Goal: Entertainment & Leisure: Consume media (video, audio)

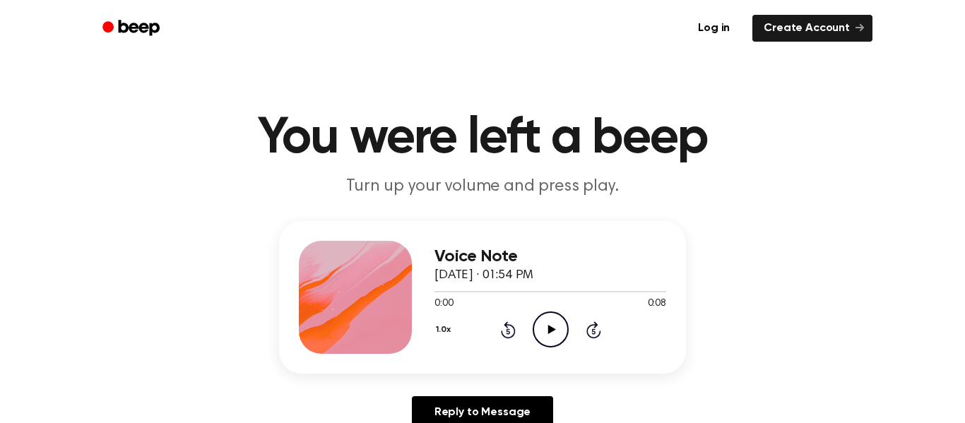
click at [542, 327] on icon "Play Audio" at bounding box center [551, 329] width 36 height 36
click at [549, 314] on icon "Play Audio" at bounding box center [551, 329] width 36 height 36
click at [539, 337] on icon "Play Audio" at bounding box center [551, 329] width 36 height 36
click at [542, 344] on icon "Play Audio" at bounding box center [551, 329] width 36 height 36
click at [549, 324] on icon "Play Audio" at bounding box center [551, 329] width 36 height 36
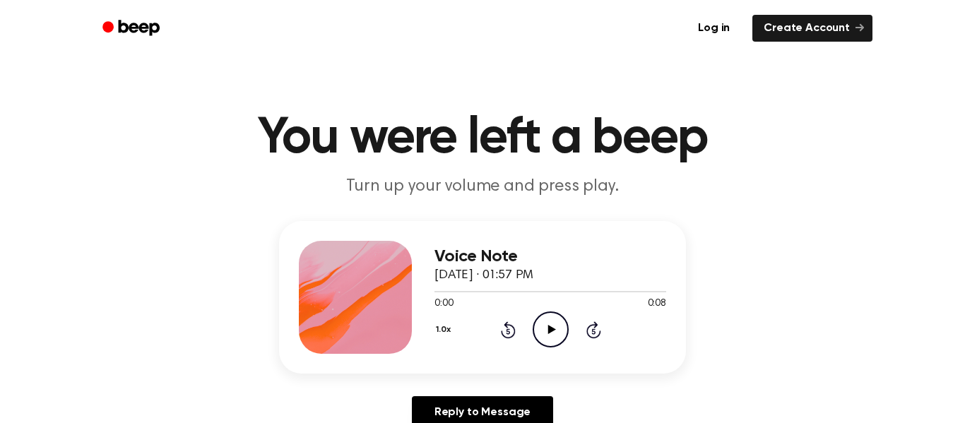
click at [562, 324] on icon "Play Audio" at bounding box center [551, 329] width 36 height 36
click at [557, 323] on icon "Play Audio" at bounding box center [551, 329] width 36 height 36
click at [538, 338] on icon "Play Audio" at bounding box center [551, 329] width 36 height 36
click at [557, 317] on icon "Play Audio" at bounding box center [551, 329] width 36 height 36
click at [550, 319] on icon "Play Audio" at bounding box center [551, 329] width 36 height 36
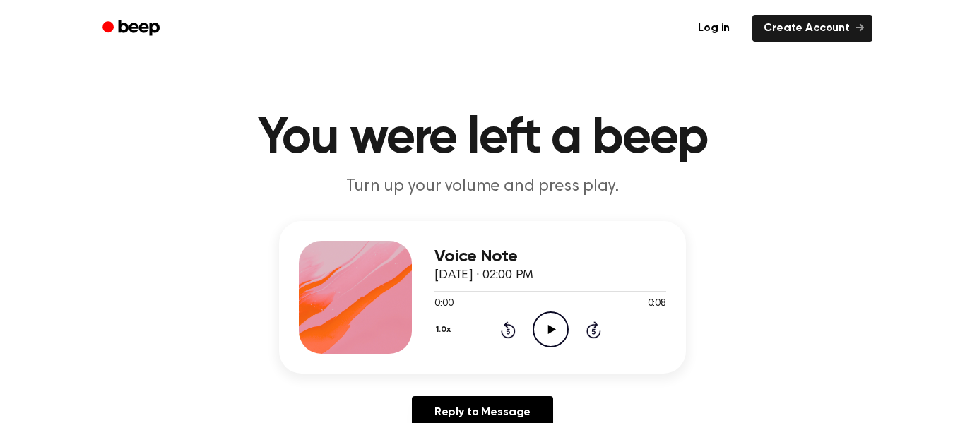
click at [542, 330] on icon "Play Audio" at bounding box center [551, 329] width 36 height 36
click at [543, 321] on icon "Play Audio" at bounding box center [551, 329] width 36 height 36
click at [545, 328] on icon "Play Audio" at bounding box center [551, 329] width 36 height 36
click at [544, 326] on icon "Play Audio" at bounding box center [551, 329] width 36 height 36
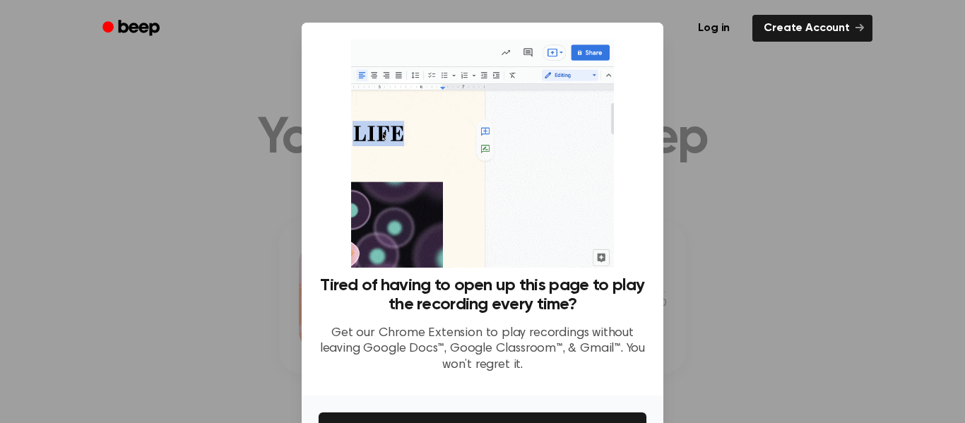
click at [687, 254] on div at bounding box center [482, 211] width 965 height 423
click at [409, 321] on div "Tired of having to open up this page to play the recording every time? Get our …" at bounding box center [483, 330] width 328 height 109
click at [309, 283] on div "Tired of having to open up this page to play the recording every time? Get our …" at bounding box center [483, 209] width 362 height 373
click at [307, 283] on div "Tired of having to open up this page to play the recording every time? Get our …" at bounding box center [483, 209] width 362 height 373
click at [296, 282] on div at bounding box center [482, 211] width 965 height 423
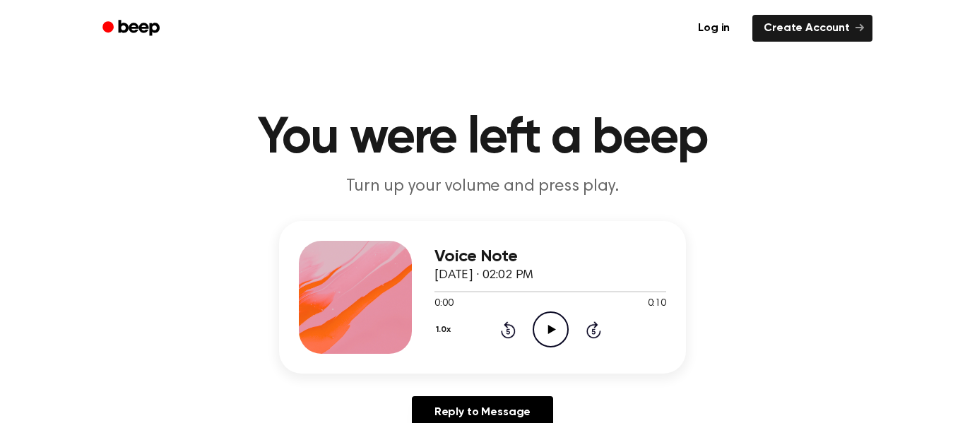
click at [535, 326] on icon "Play Audio" at bounding box center [551, 329] width 36 height 36
click at [537, 342] on icon "Play Audio" at bounding box center [551, 329] width 36 height 36
click at [564, 320] on circle at bounding box center [550, 329] width 35 height 35
click at [557, 333] on icon "Play Audio" at bounding box center [551, 329] width 36 height 36
click at [528, 326] on div "1.0x Rewind 5 seconds Play Audio Skip 5 seconds" at bounding box center [550, 329] width 232 height 36
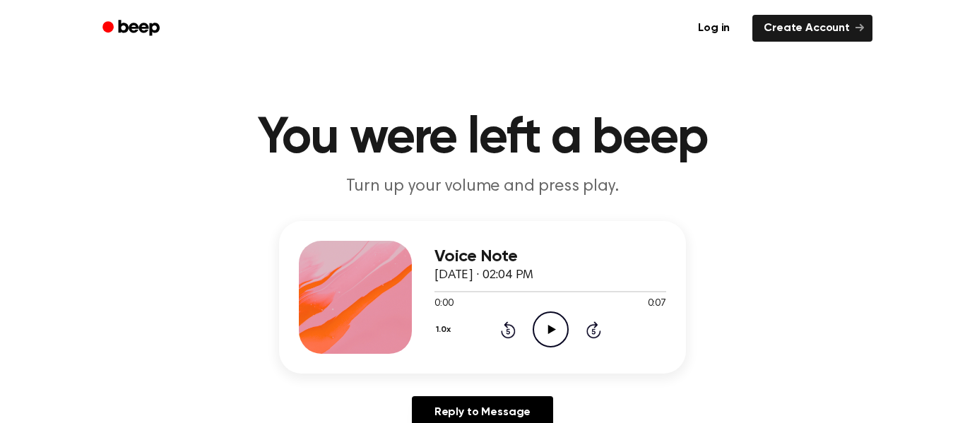
click at [543, 325] on icon "Play Audio" at bounding box center [551, 329] width 36 height 36
click at [550, 323] on icon "Play Audio" at bounding box center [551, 329] width 36 height 36
click at [549, 333] on icon at bounding box center [551, 329] width 8 height 9
click at [556, 312] on icon "Play Audio" at bounding box center [551, 329] width 36 height 36
click at [553, 314] on icon "Play Audio" at bounding box center [551, 329] width 36 height 36
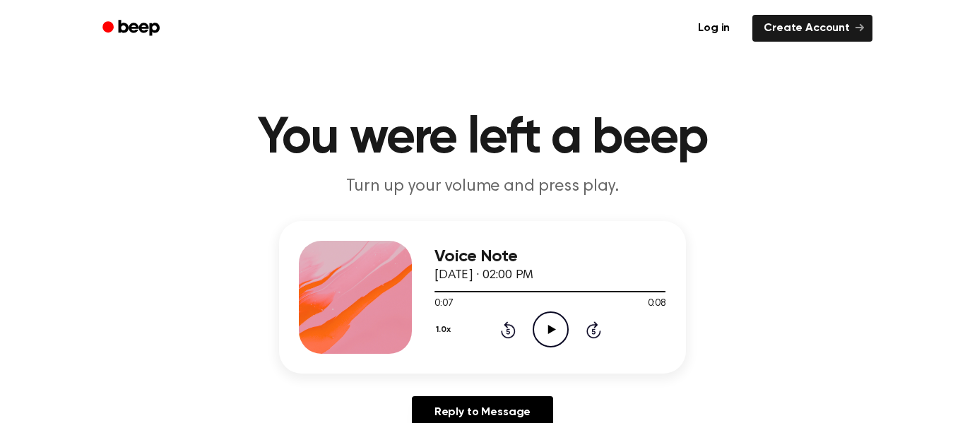
click at [545, 344] on icon "Play Audio" at bounding box center [551, 329] width 36 height 36
click at [538, 323] on icon "Play Audio" at bounding box center [551, 329] width 36 height 36
click at [547, 325] on icon "Play Audio" at bounding box center [551, 329] width 36 height 36
click at [553, 329] on icon at bounding box center [551, 329] width 8 height 9
click at [559, 317] on icon "Play Audio" at bounding box center [551, 329] width 36 height 36
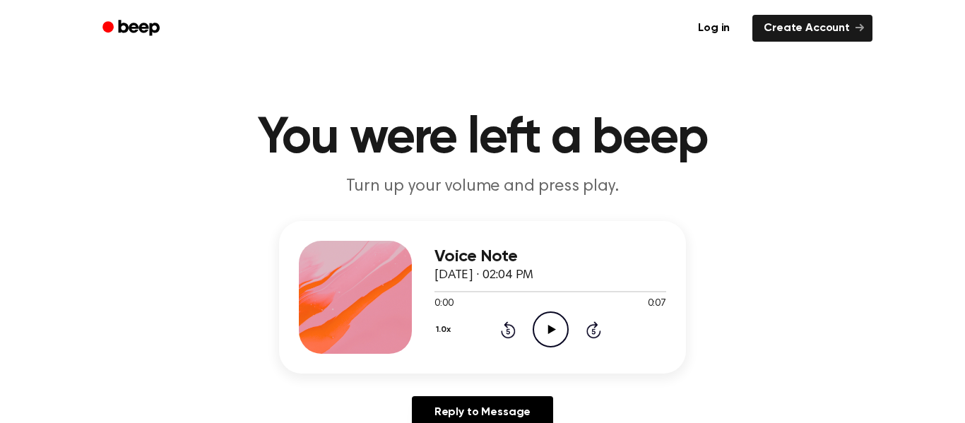
click at [563, 354] on div "Voice Note [DATE] · 02:04 PM 0:00 0:07 Your browser does not support the [objec…" at bounding box center [482, 297] width 407 height 153
click at [548, 337] on icon "Play Audio" at bounding box center [551, 329] width 36 height 36
click at [541, 331] on icon "Play Audio" at bounding box center [551, 329] width 36 height 36
click at [552, 334] on icon "Play Audio" at bounding box center [551, 329] width 36 height 36
